Goal: Task Accomplishment & Management: Use online tool/utility

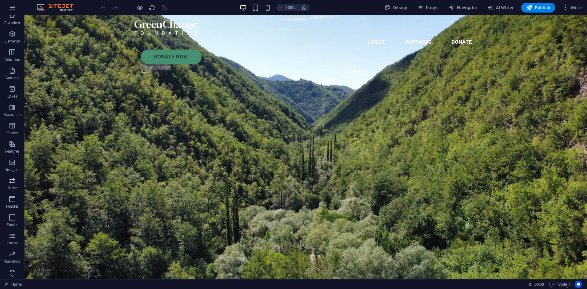
scroll to position [11, 0]
click at [12, 250] on icon "button" at bounding box center [12, 248] width 7 height 7
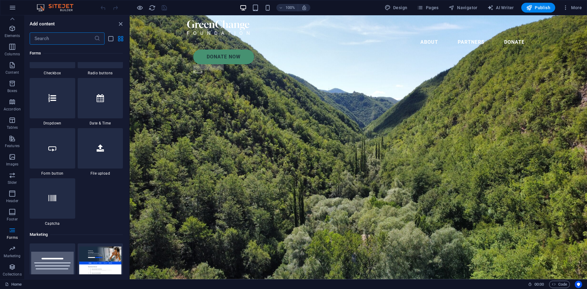
scroll to position [4793, 0]
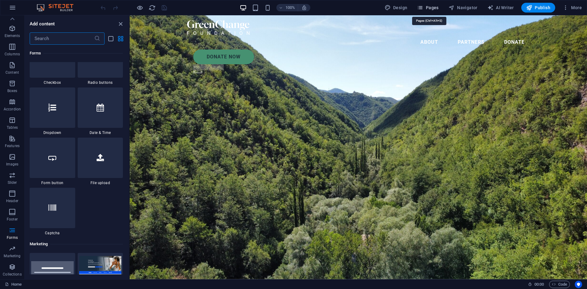
click at [427, 8] on span "Pages" at bounding box center [427, 8] width 21 height 6
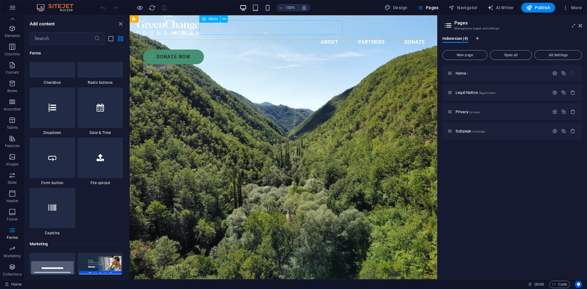
click at [242, 35] on nav "About Partners Donate" at bounding box center [283, 42] width 293 height 15
click at [286, 35] on nav "About Partners Donate" at bounding box center [283, 42] width 293 height 15
drag, startPoint x: 266, startPoint y: 80, endPoint x: 266, endPoint y: 73, distance: 8.0
click at [329, 35] on nav "About Partners Donate" at bounding box center [283, 42] width 293 height 15
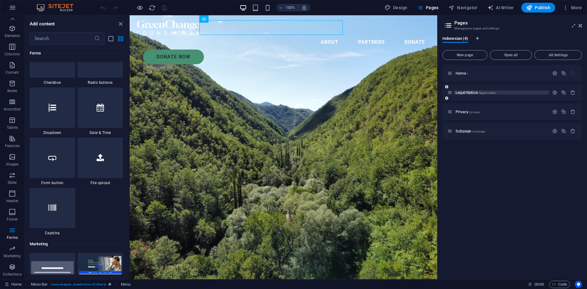
click at [468, 94] on span "Legal Notice /legal-notice" at bounding box center [476, 92] width 40 height 5
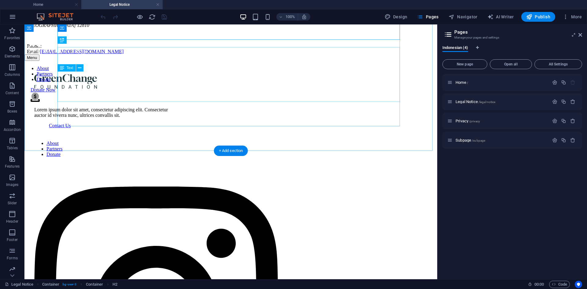
scroll to position [0, 0]
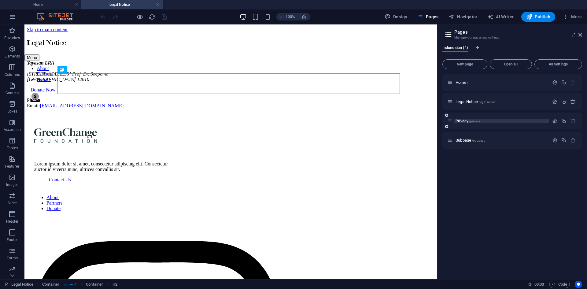
click at [461, 120] on span "Privacy /privacy" at bounding box center [468, 121] width 24 height 5
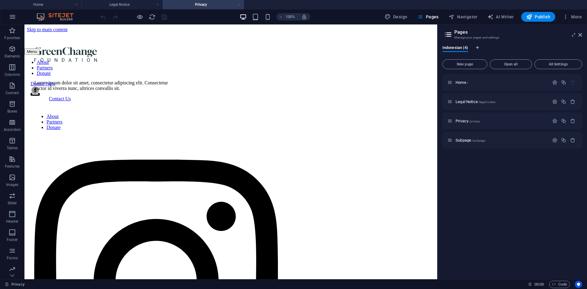
click at [239, 6] on link at bounding box center [239, 5] width 4 height 6
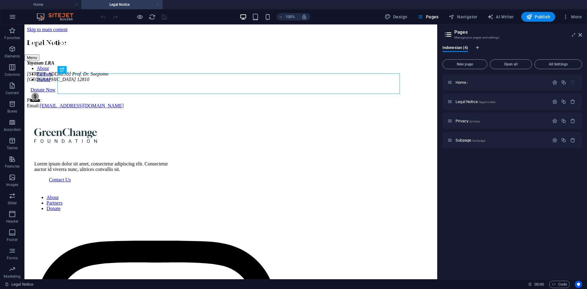
click at [157, 4] on link at bounding box center [158, 5] width 4 height 6
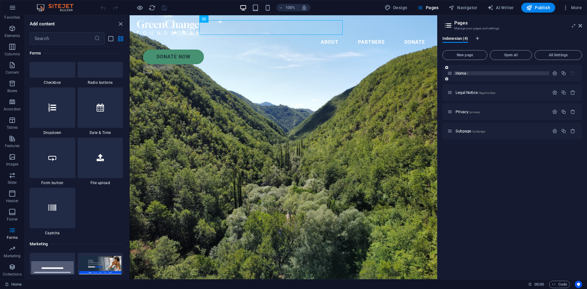
click at [462, 74] on span "Home /" at bounding box center [462, 73] width 13 height 5
click at [469, 72] on p "Home /" at bounding box center [502, 73] width 92 height 4
click at [582, 7] on span "More" at bounding box center [572, 8] width 19 height 6
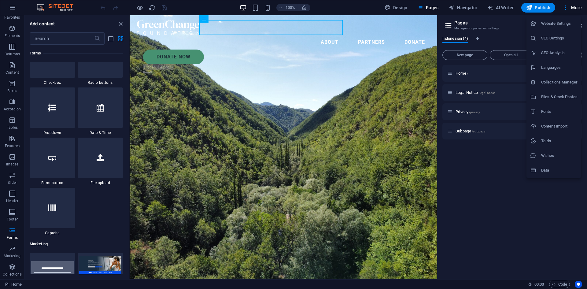
click at [433, 9] on div at bounding box center [293, 144] width 587 height 289
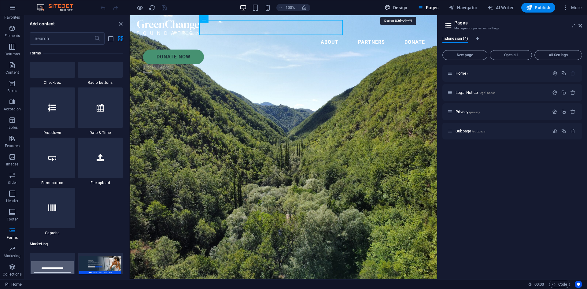
click at [405, 7] on span "Design" at bounding box center [396, 8] width 23 height 6
select select "px"
select select "300"
select select "px"
select select "rem"
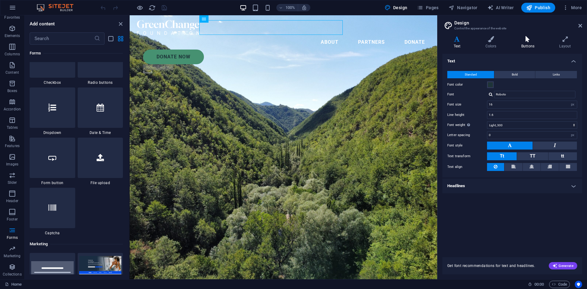
click at [527, 44] on h4 "Buttons" at bounding box center [529, 42] width 38 height 13
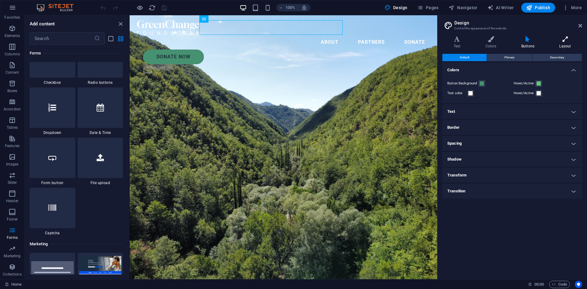
click at [571, 42] on icon at bounding box center [566, 39] width 34 height 6
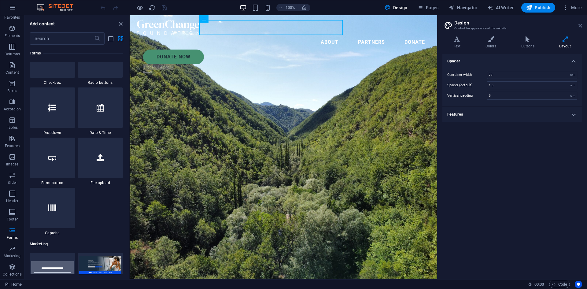
click at [581, 24] on icon at bounding box center [581, 25] width 4 height 5
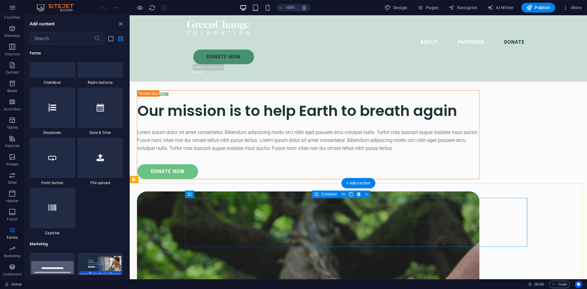
scroll to position [2059, 0]
